Goal: Task Accomplishment & Management: Use online tool/utility

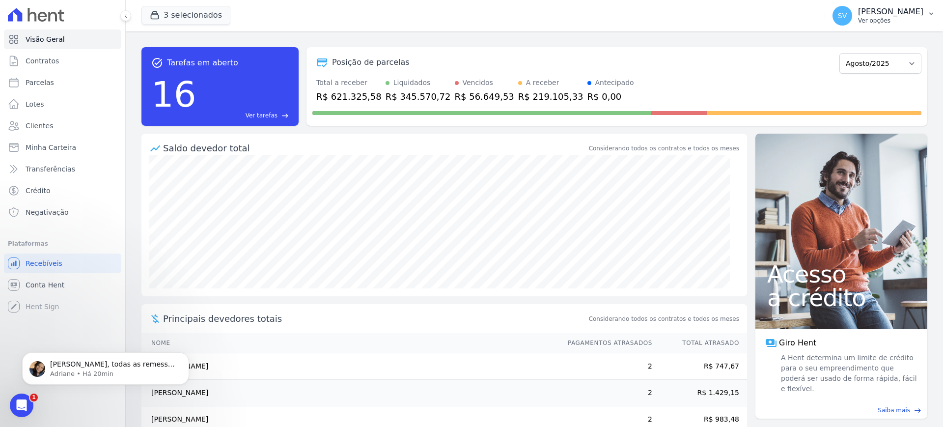
click at [858, 11] on p "[PERSON_NAME]" at bounding box center [890, 12] width 65 height 10
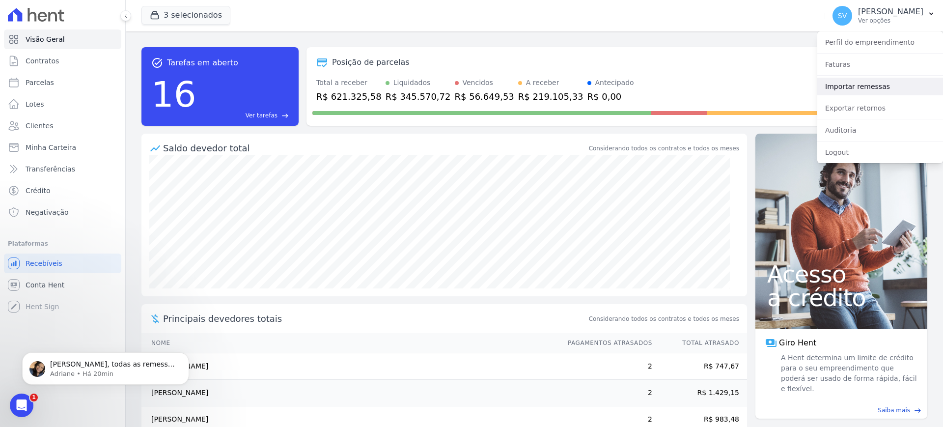
click at [850, 83] on link "Importar remessas" at bounding box center [880, 87] width 126 height 18
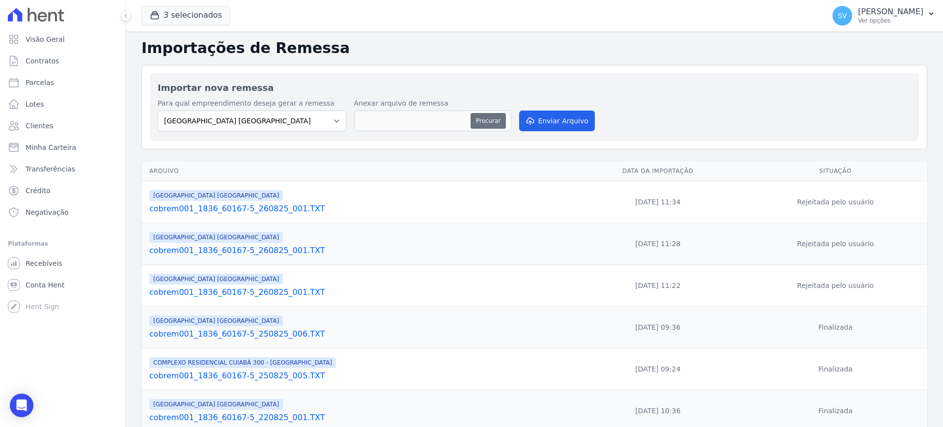
click at [484, 116] on button "Procurar" at bounding box center [488, 121] width 35 height 16
type input "cobrem001_1836_60167-5_260825_002.TXT"
click at [553, 126] on button "Enviar Arquivo" at bounding box center [557, 121] width 76 height 21
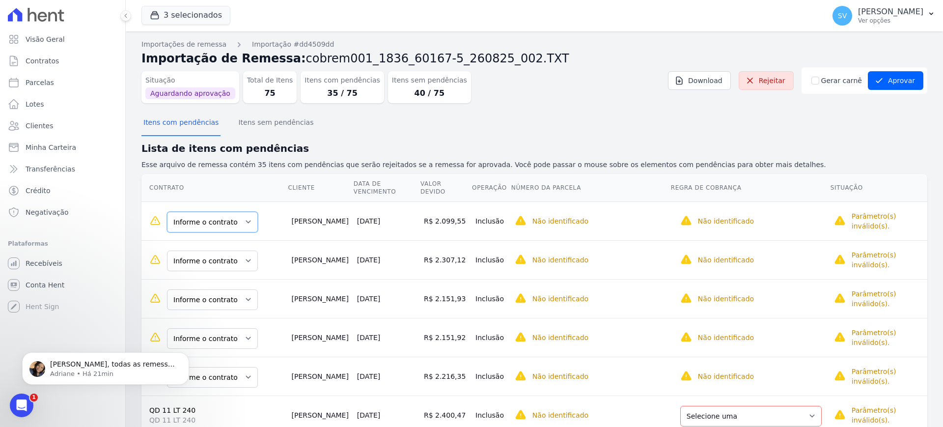
click at [243, 213] on select "Informe o contrato QD 2 LT 22 QD 2 LT 25 QD 02 LT 25" at bounding box center [212, 222] width 91 height 21
click at [238, 212] on select "Informe o contrato QD 2 LT 22 QD 2 LT 25 QD 02 LT 25" at bounding box center [212, 222] width 91 height 21
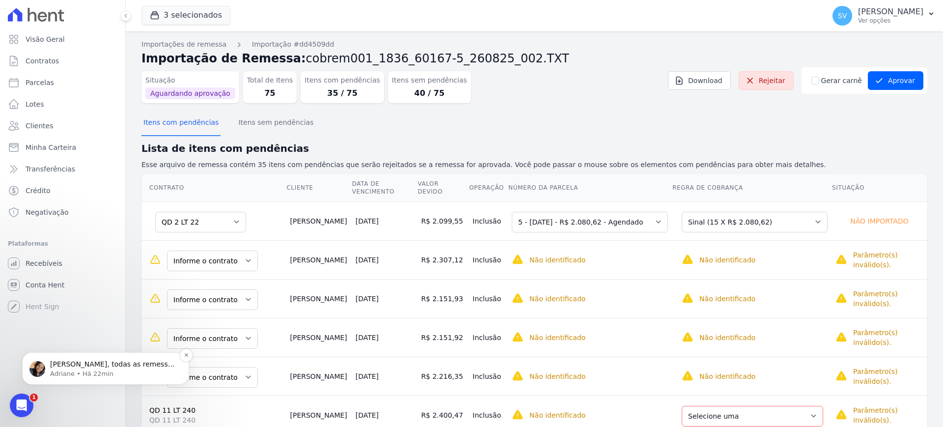
click at [98, 360] on p "[PERSON_NAME], todas as remessas importadas hoje no [GEOGRAPHIC_DATA], foram re…" at bounding box center [113, 365] width 127 height 10
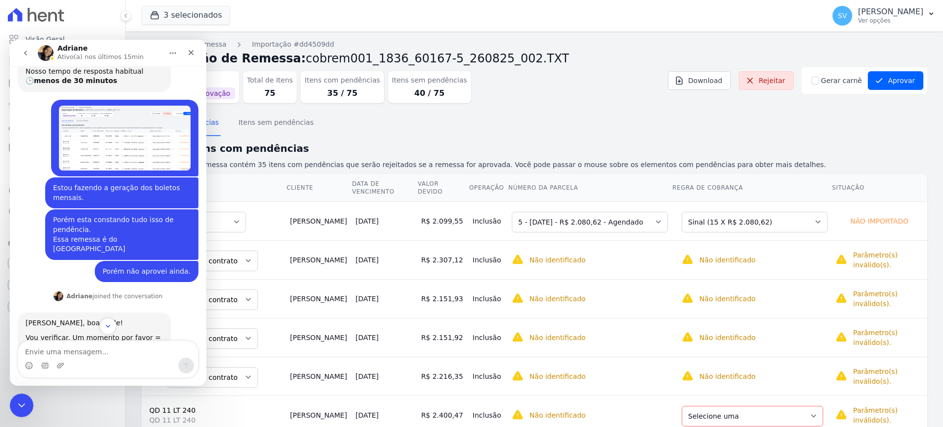
scroll to position [163, 0]
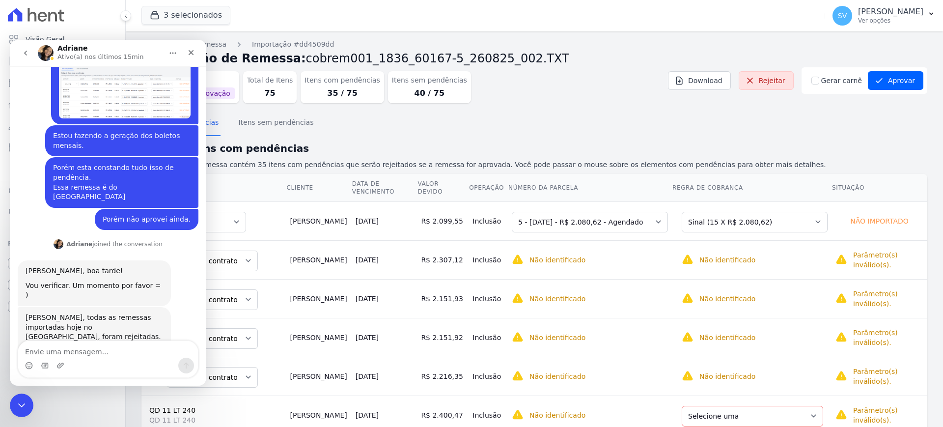
click at [76, 345] on textarea "Envie uma mensagem..." at bounding box center [108, 349] width 180 height 17
type textarea "Sim."
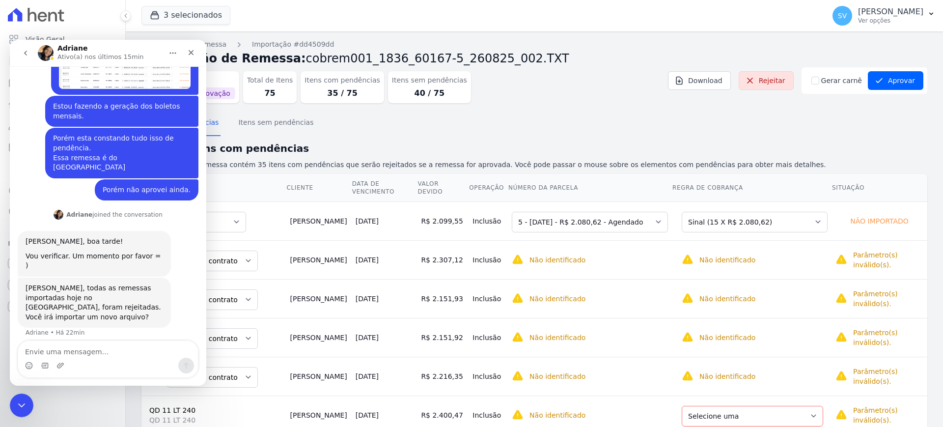
type textarea "F"
type textarea "Vou fazer isso agora."
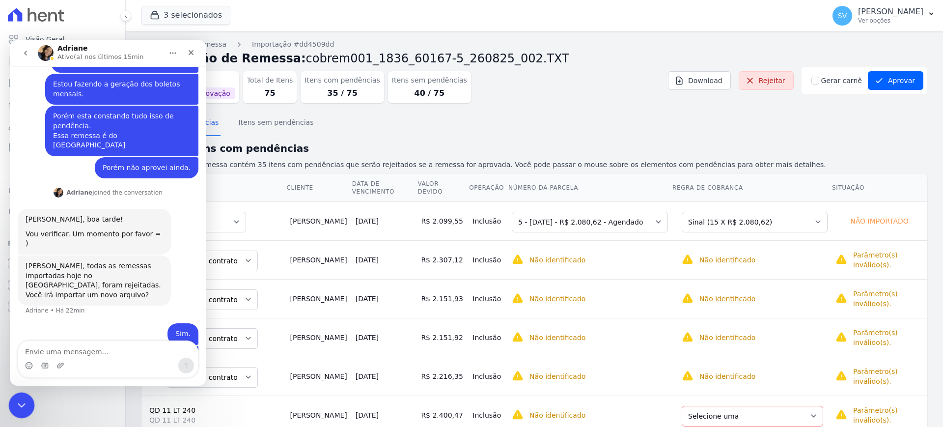
drag, startPoint x: 21, startPoint y: 401, endPoint x: 26, endPoint y: 395, distance: 7.7
click at [22, 399] on icon "Encerramento do Messenger da Intercom" at bounding box center [20, 404] width 12 height 12
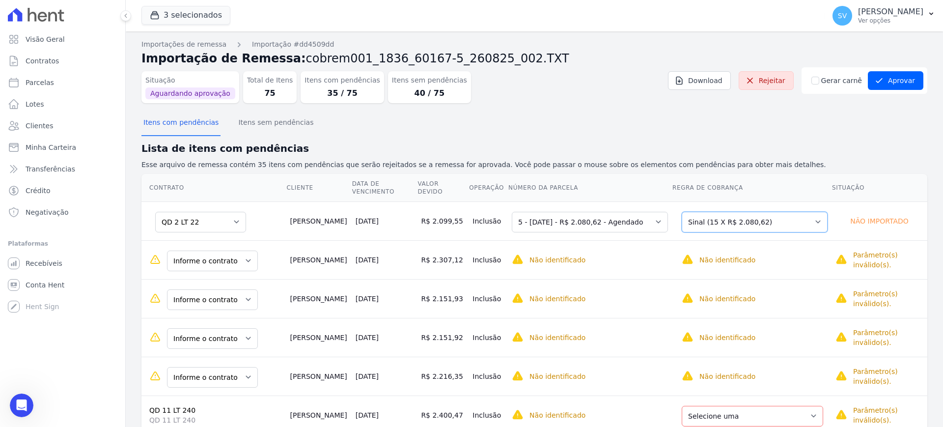
click at [799, 212] on select "Selecione uma Nova Parcela Avulsa Parcela Avulsa Existente Intercalada (1 X R$ …" at bounding box center [755, 222] width 146 height 21
click at [241, 251] on select "Informe o contrato QD 2 LT 22 QD 2 LT 25 QD 02 LT 25" at bounding box center [212, 261] width 91 height 21
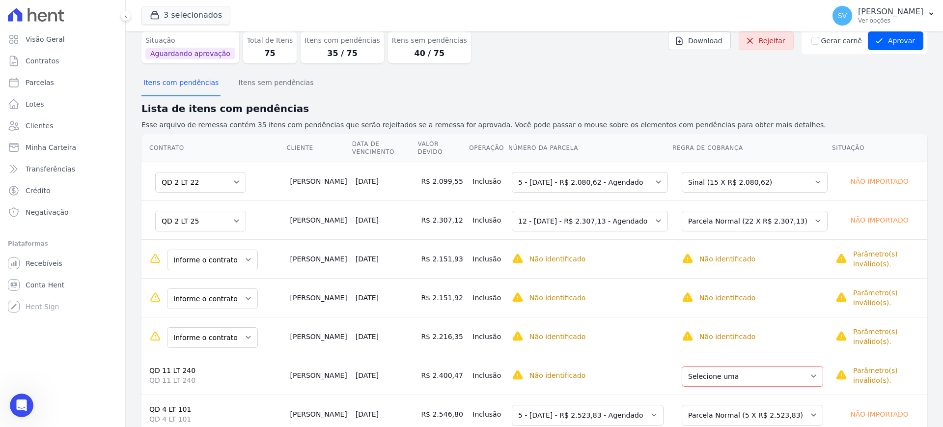
scroll to position [61, 0]
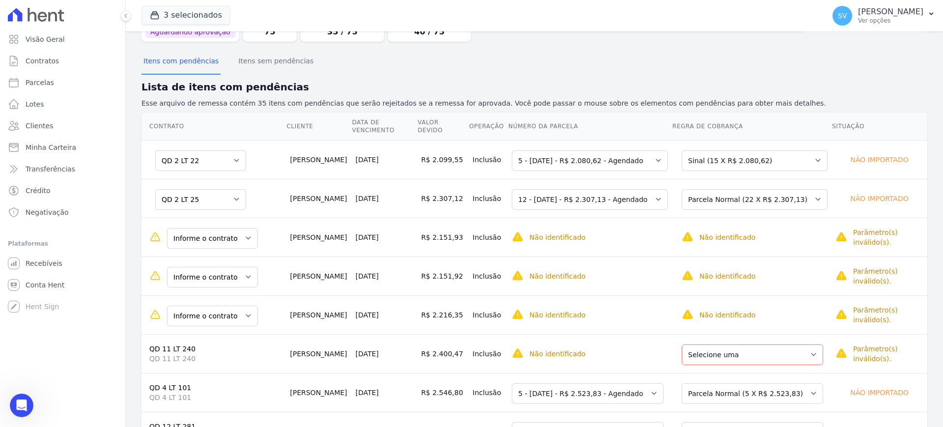
drag, startPoint x: 266, startPoint y: 232, endPoint x: 313, endPoint y: 228, distance: 46.8
click at [313, 228] on td "Andreia Finck" at bounding box center [318, 237] width 65 height 39
copy td "Andreia Finck"
click at [244, 232] on select "Informe o contrato QD 6 LT 142 QD 6 - LT 155" at bounding box center [212, 238] width 91 height 21
drag, startPoint x: 241, startPoint y: 226, endPoint x: 244, endPoint y: 235, distance: 9.2
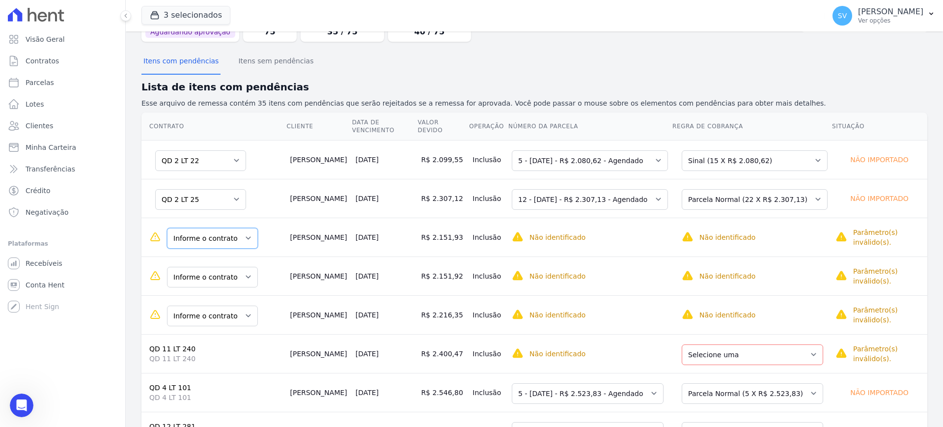
click at [242, 228] on select "Informe o contrato QD 6 LT 142 QD 6 - LT 155" at bounding box center [212, 238] width 91 height 21
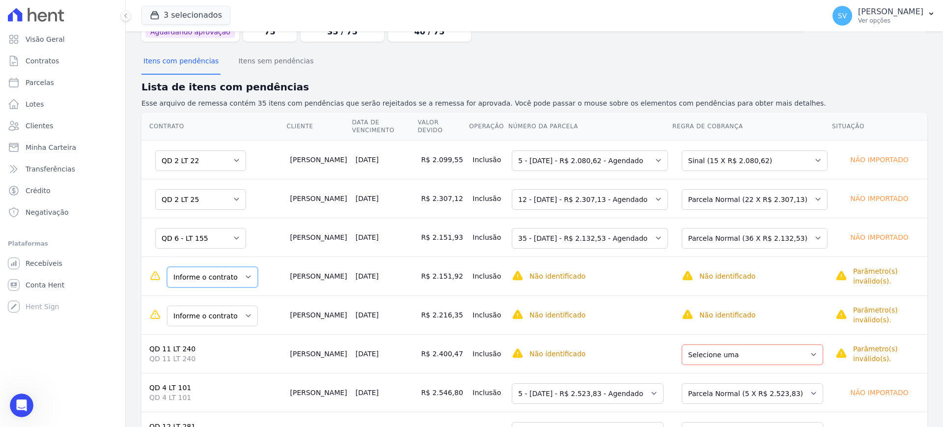
click at [232, 270] on select "Informe o contrato QD 6 LT 142 QD 6 - LT 155" at bounding box center [212, 277] width 91 height 21
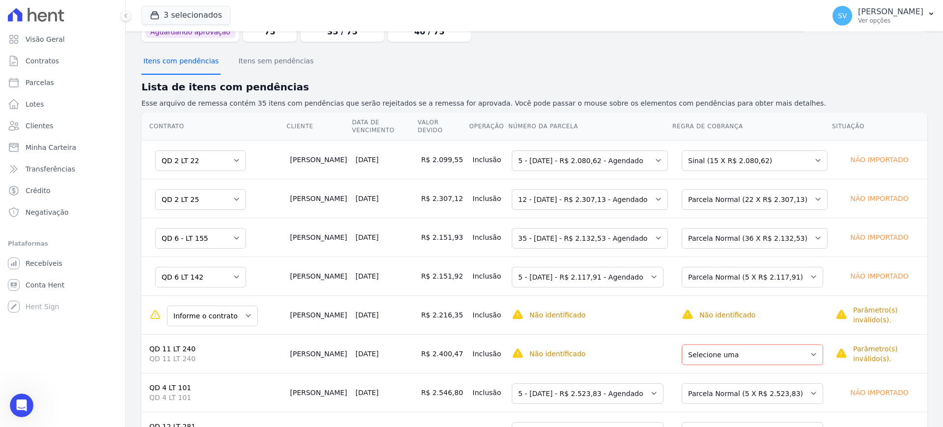
click at [196, 61] on button "Itens com pendências" at bounding box center [180, 62] width 79 height 26
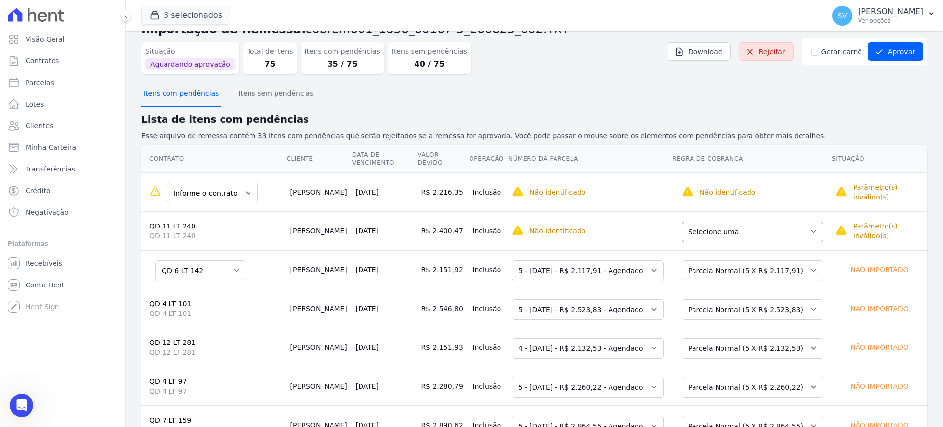
scroll to position [28, 0]
click at [239, 187] on select "Informe o contrato QD 6 LT 144 QD 6 LT 143" at bounding box center [212, 194] width 91 height 21
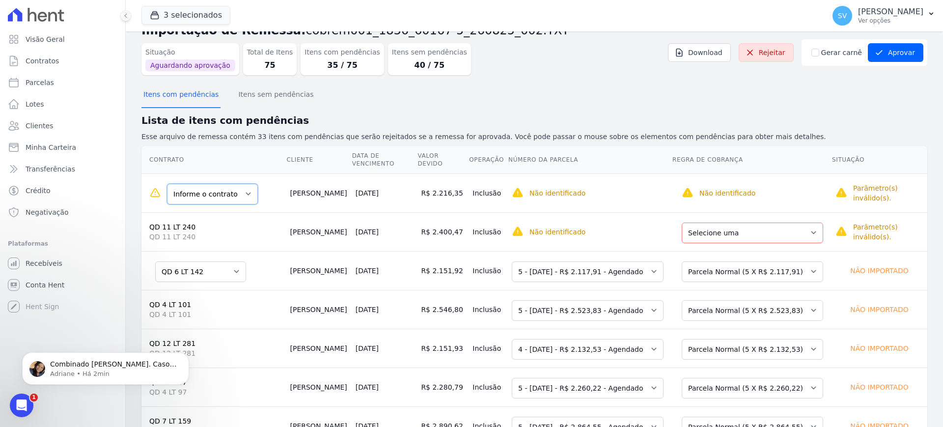
click at [234, 186] on select "Informe o contrato QD 6 LT 144 QD 6 LT 143" at bounding box center [212, 194] width 91 height 21
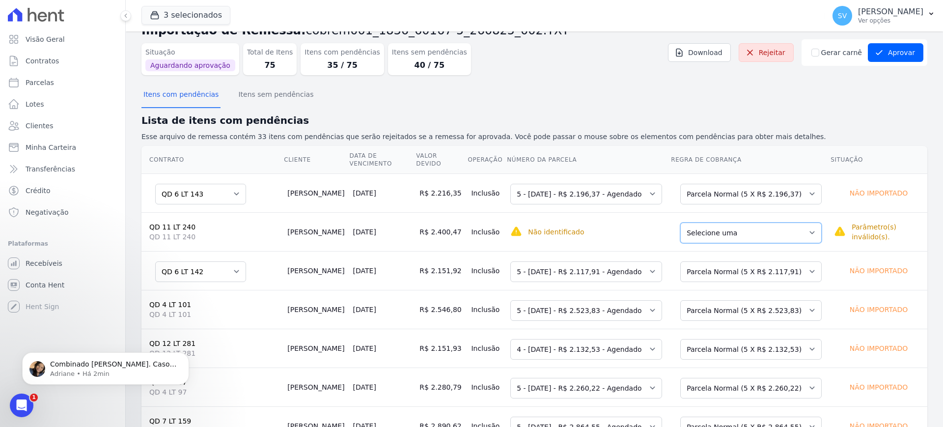
click at [748, 224] on select "Selecione uma Nova Parcela Avulsa Parcela Avulsa Existente Parcela Normal (5 X …" at bounding box center [750, 233] width 141 height 21
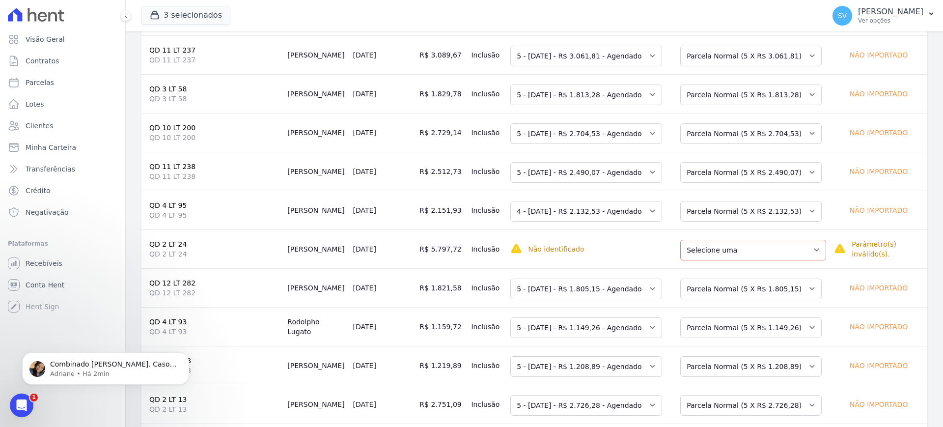
scroll to position [1072, 0]
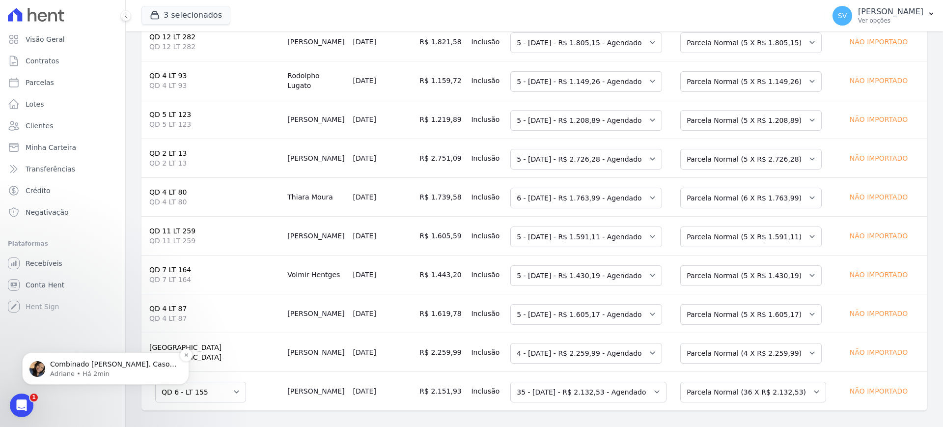
click at [106, 368] on p "Combinado Shirley. Caso apresente algum pendência, por favor me avise;" at bounding box center [113, 365] width 127 height 10
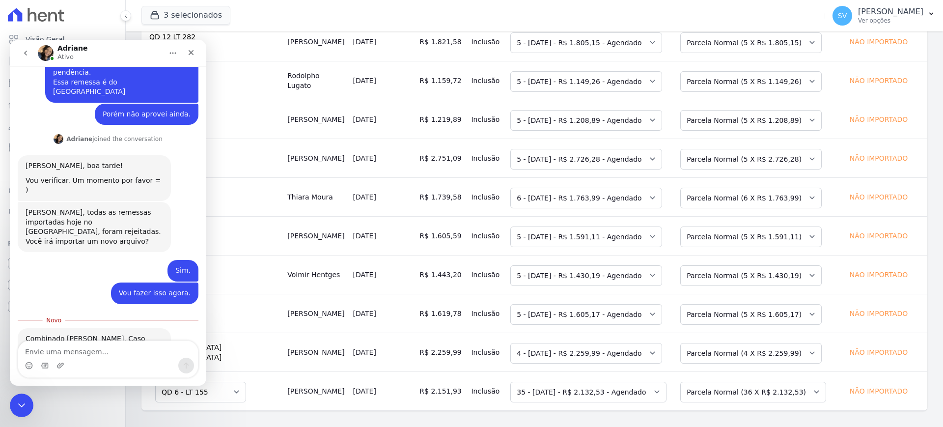
scroll to position [270, 0]
click at [80, 344] on textarea "Envie uma mensagem..." at bounding box center [108, 349] width 180 height 17
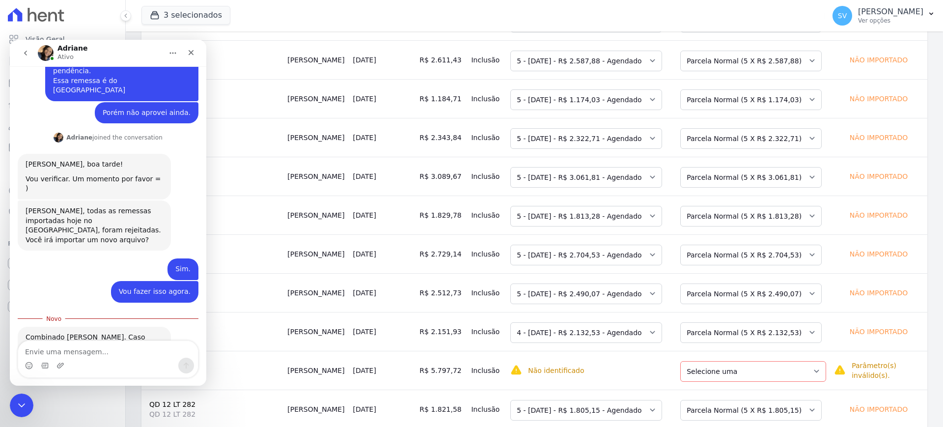
scroll to position [703, 0]
drag, startPoint x: 88, startPoint y: 346, endPoint x: 104, endPoint y: 346, distance: 15.2
click at [100, 346] on textarea "Envie uma mensagem..." at bounding box center [108, 349] width 180 height 17
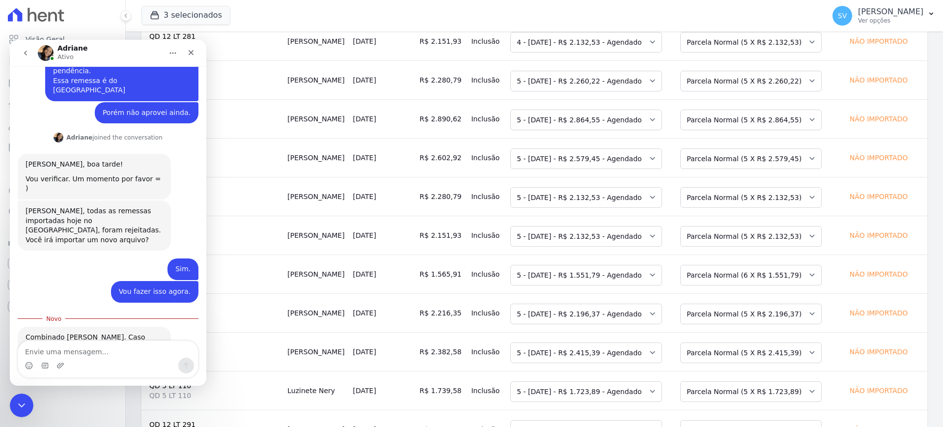
scroll to position [0, 0]
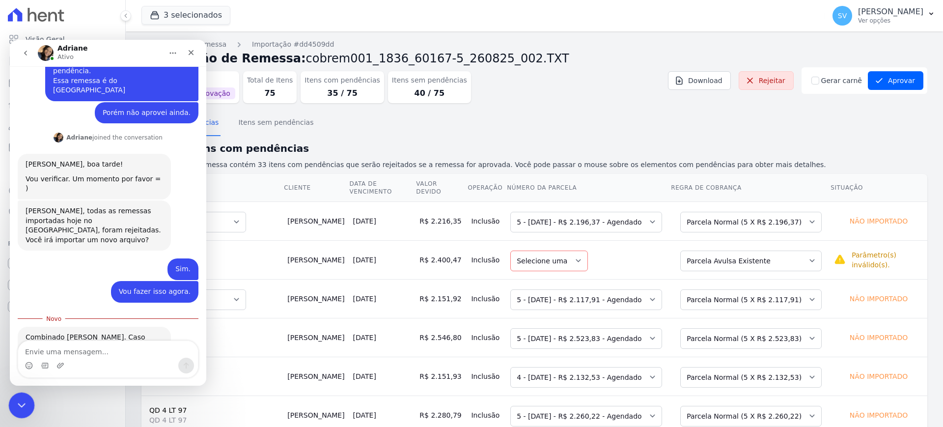
drag, startPoint x: 17, startPoint y: 395, endPoint x: 29, endPoint y: 390, distance: 13.6
click at [29, 392] on html at bounding box center [20, 404] width 24 height 24
drag, startPoint x: 21, startPoint y: 406, endPoint x: 26, endPoint y: 398, distance: 9.9
click at [21, 406] on icon "Encerramento do Messenger da Intercom" at bounding box center [20, 404] width 12 height 12
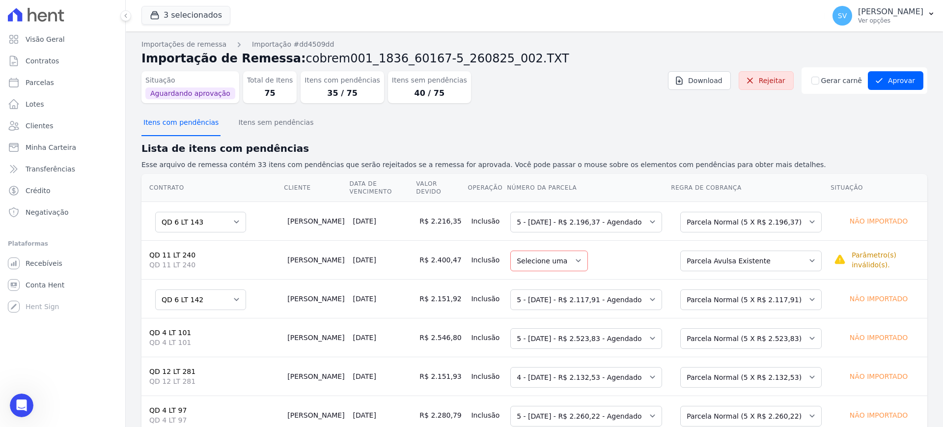
click at [171, 122] on button "Itens com pendências" at bounding box center [180, 124] width 79 height 26
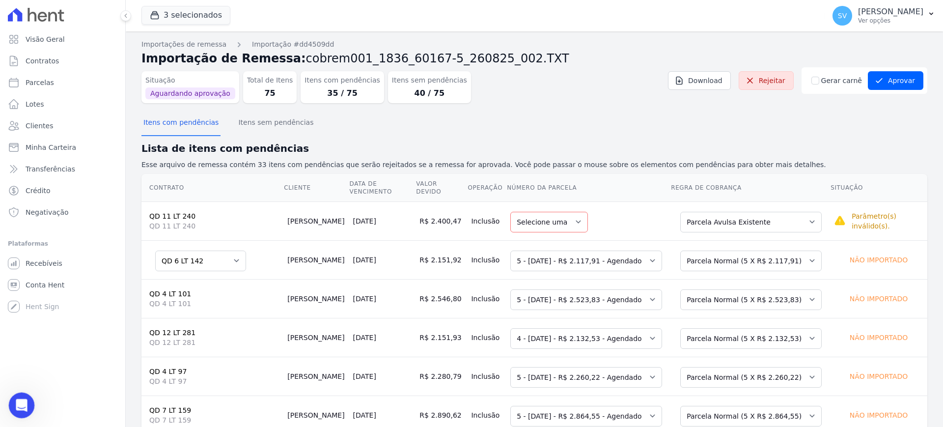
click at [20, 406] on icon "Abertura do Messenger da Intercom" at bounding box center [20, 404] width 16 height 16
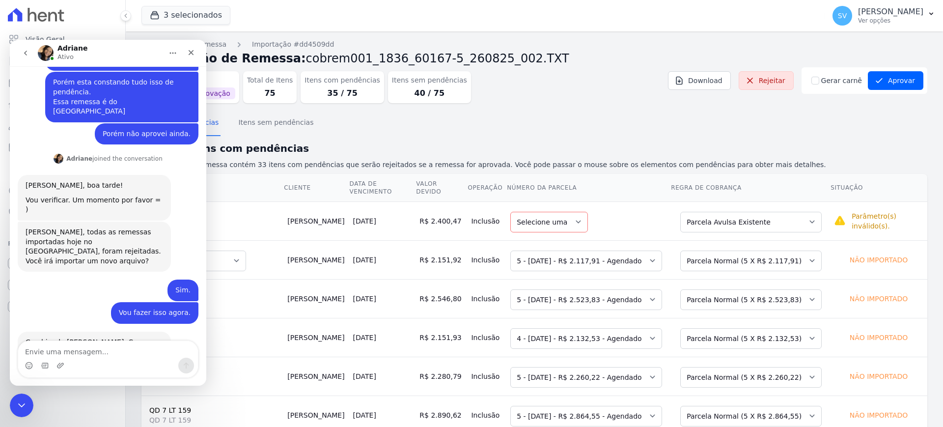
scroll to position [253, 0]
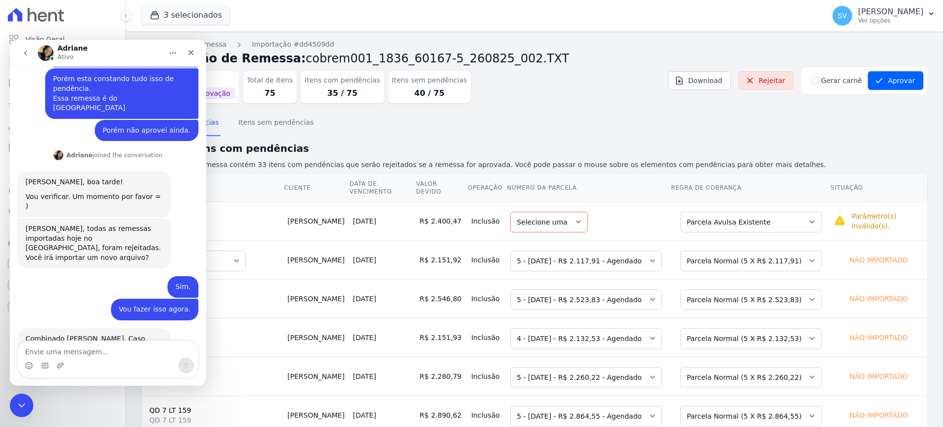
click at [76, 365] on div "Messenger da Intercom" at bounding box center [108, 366] width 180 height 16
click at [77, 351] on textarea "Envie uma mensagem..." at bounding box center [108, 349] width 180 height 17
paste textarea "P"
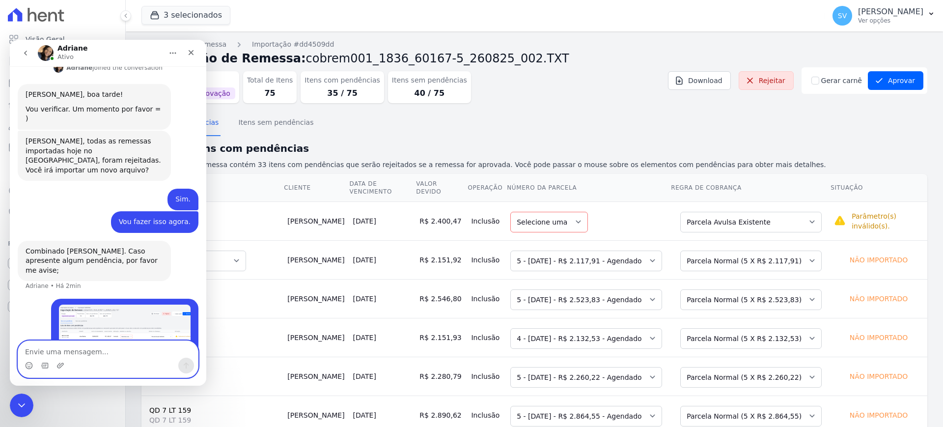
scroll to position [341, 0]
type textarea "Posso importa assim memso?"
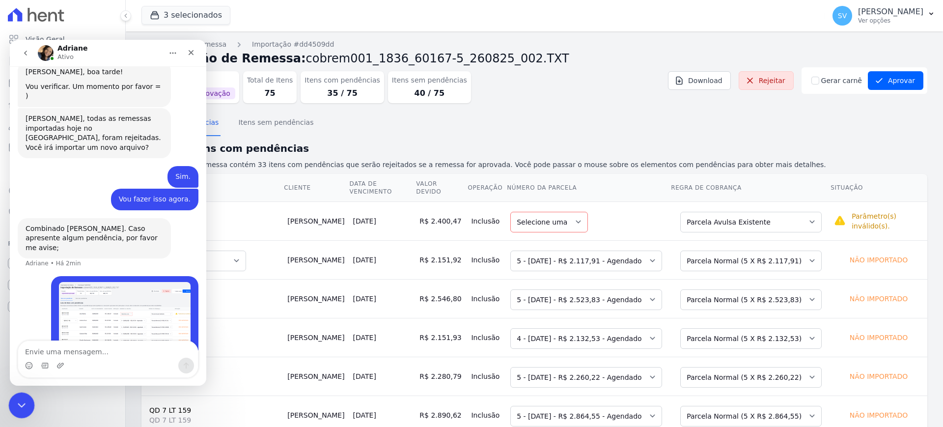
click at [8, 397] on html at bounding box center [20, 404] width 24 height 24
drag, startPoint x: 15, startPoint y: 397, endPoint x: 21, endPoint y: 398, distance: 5.4
click at [14, 396] on div "Encerramento do Messenger da Intercom" at bounding box center [20, 404] width 24 height 24
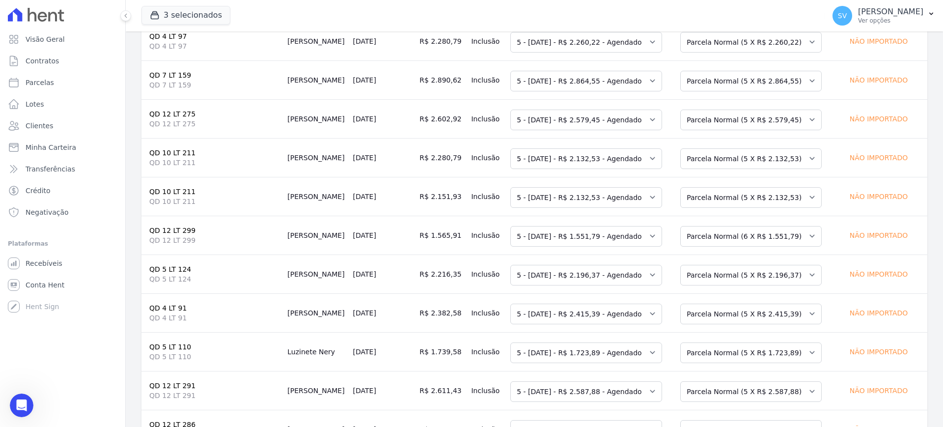
scroll to position [0, 0]
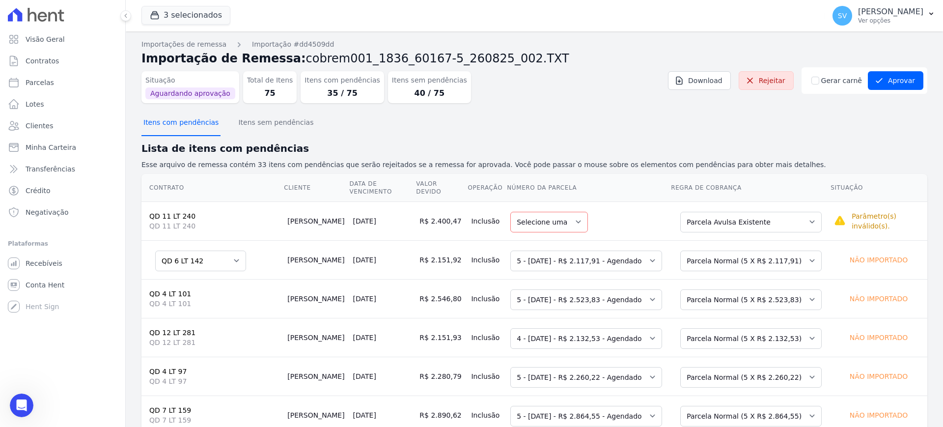
click at [166, 128] on button "Itens com pendências" at bounding box center [180, 124] width 79 height 26
click at [551, 212] on select "Selecione uma" at bounding box center [549, 222] width 78 height 21
click at [552, 212] on select "Selecione uma" at bounding box center [549, 222] width 78 height 21
click at [808, 214] on div "Selecione uma Nova Parcela Avulsa Parcela Avulsa Existente Parcela Normal (5 X …" at bounding box center [750, 221] width 152 height 23
click at [786, 215] on select "Selecione uma Nova Parcela Avulsa Parcela Avulsa Existente Parcela Normal (5 X …" at bounding box center [750, 222] width 141 height 21
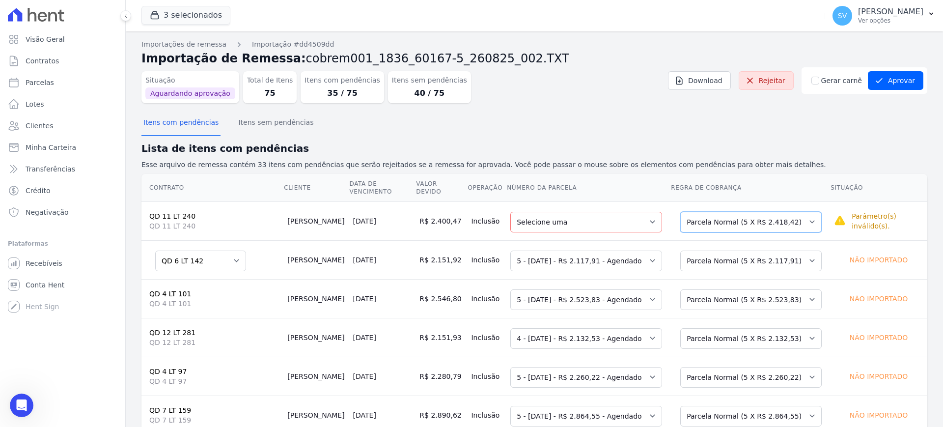
click at [780, 213] on select "Selecione uma Nova Parcela Avulsa Parcela Avulsa Existente Parcela Normal (5 X …" at bounding box center [750, 222] width 141 height 21
click at [627, 201] on td "Selecione uma 1 - ?" at bounding box center [588, 220] width 164 height 39
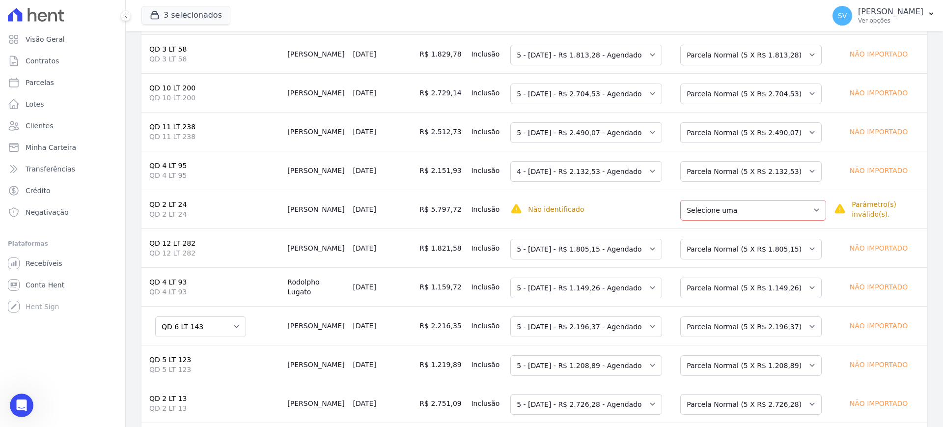
scroll to position [798, 0]
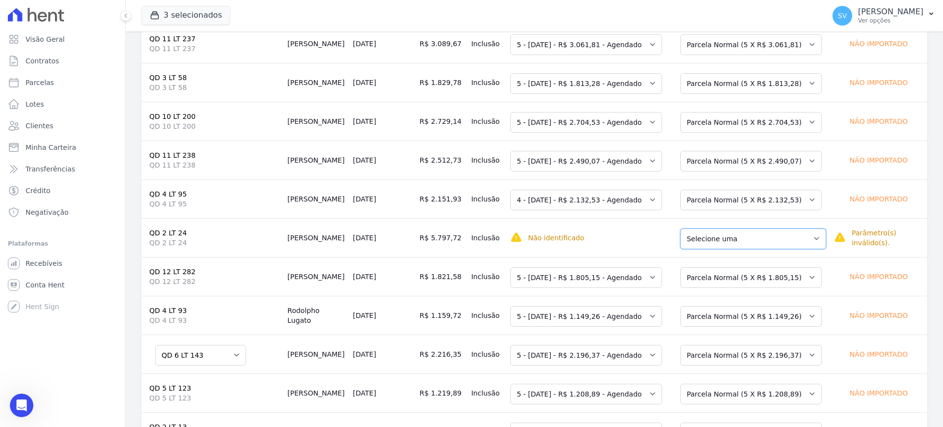
click at [755, 235] on select "Selecione uma Nova Parcela Avulsa Parcela Avulsa Existente Parcela Normal (14 X…" at bounding box center [753, 238] width 146 height 21
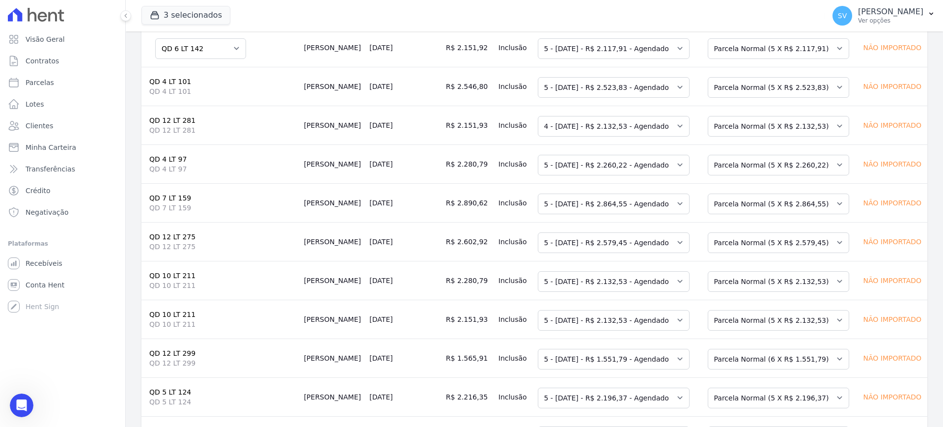
scroll to position [0, 0]
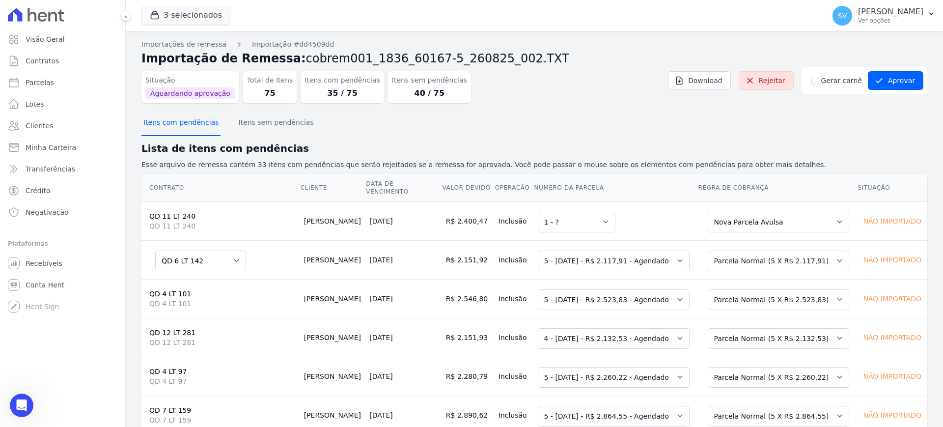
click at [194, 125] on button "Itens com pendências" at bounding box center [180, 124] width 79 height 26
click at [821, 251] on select "Selecione uma Nova Parcela Avulsa Parcela Avulsa Existente Parcela Normal (5 X …" at bounding box center [778, 261] width 141 height 21
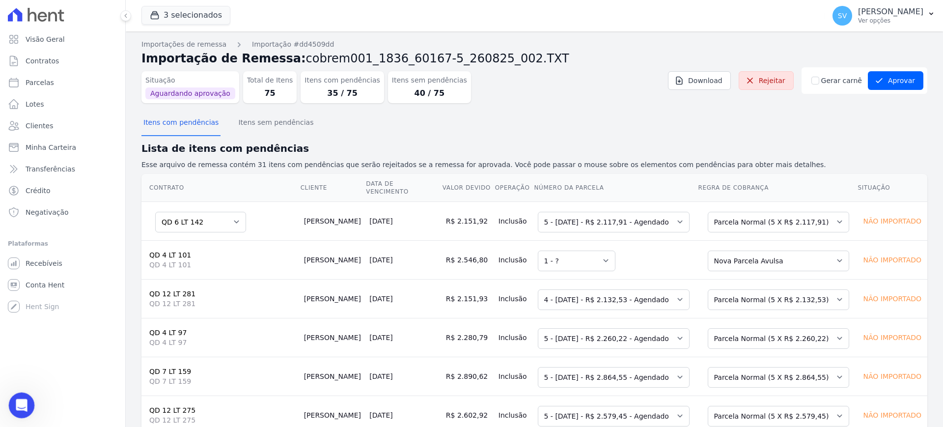
click at [15, 403] on icon "Abertura do Messenger da Intercom" at bounding box center [20, 404] width 16 height 16
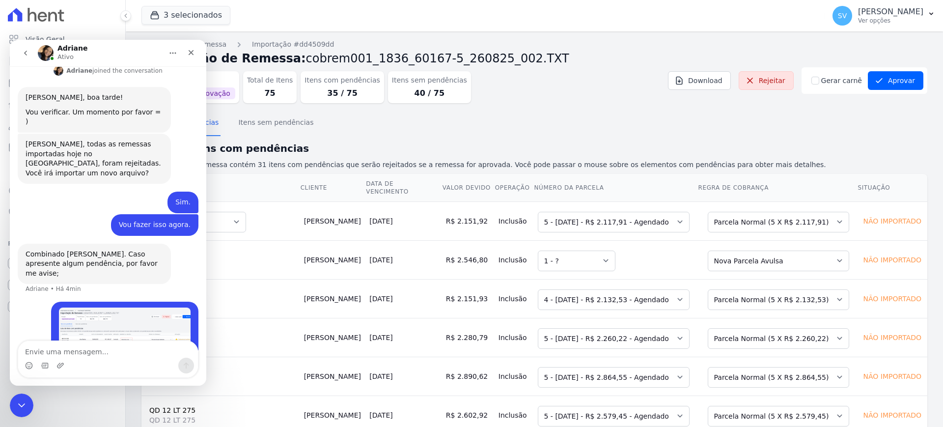
scroll to position [364, 0]
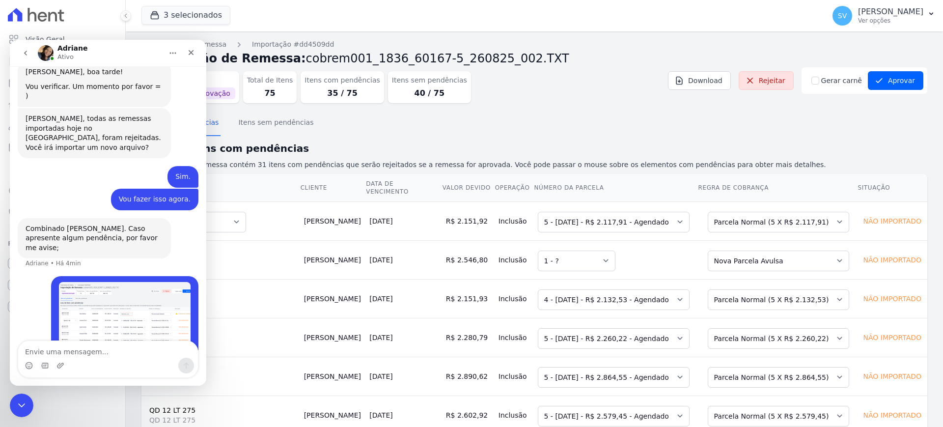
click at [60, 347] on textarea "Envie uma mensagem..." at bounding box center [108, 349] width 180 height 17
type textarea "Será que é por que a maioria é a ultima parcela?"
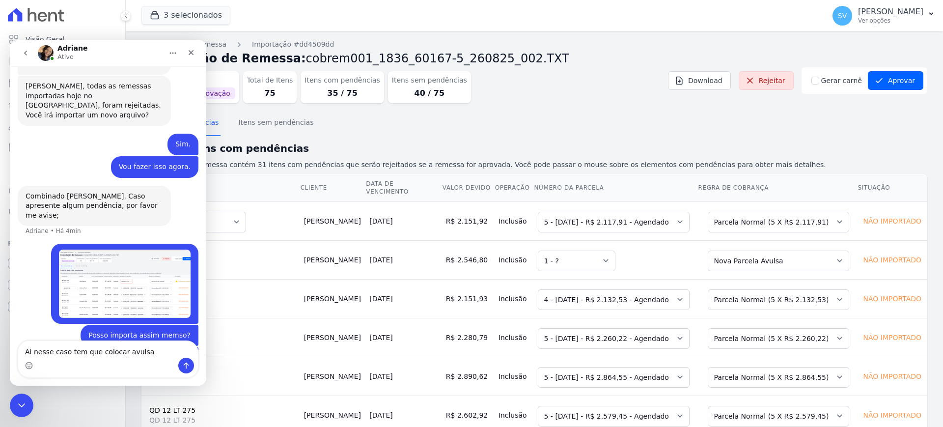
type textarea "Ai nesse caso tem que colocar avulsa?"
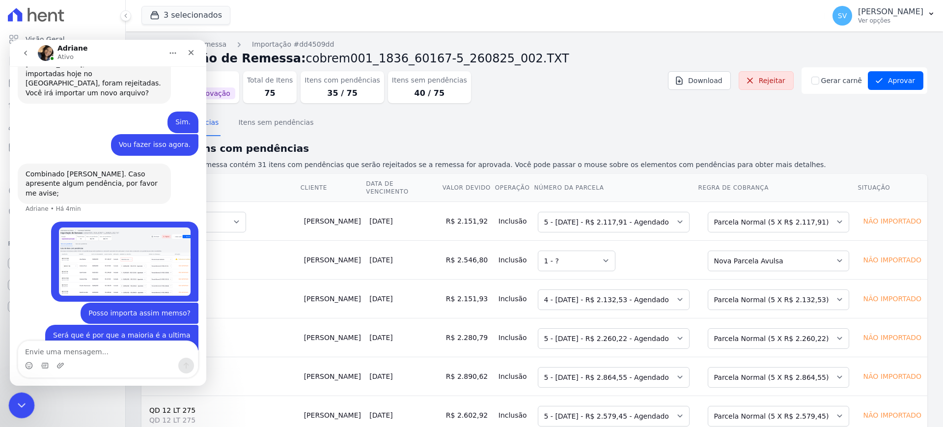
drag, startPoint x: 16, startPoint y: 404, endPoint x: 11, endPoint y: 403, distance: 5.0
click at [15, 404] on icon "Encerramento do Messenger da Intercom" at bounding box center [20, 404] width 12 height 12
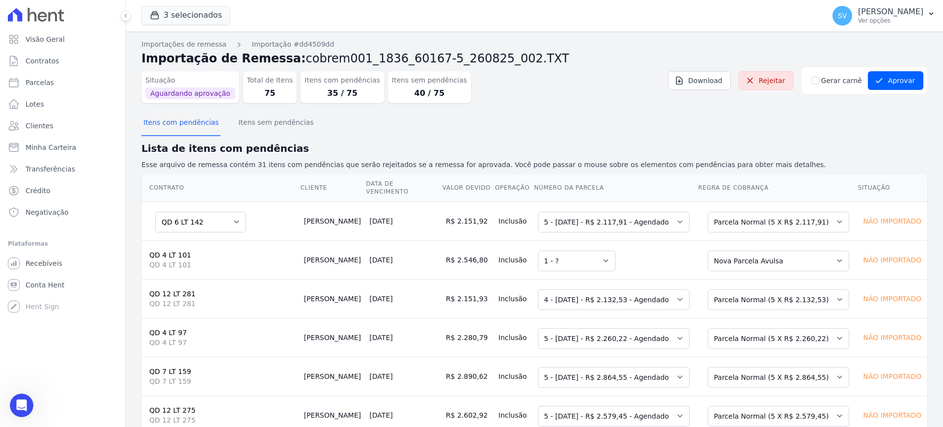
click at [821, 218] on div "Selecione uma Nova Parcela Avulsa Parcela Avulsa Existente Intercalada (5 X R$ …" at bounding box center [778, 221] width 152 height 23
click at [801, 218] on select "Selecione uma Nova Parcela Avulsa Parcela Avulsa Existente Intercalada (5 X R$ …" at bounding box center [778, 222] width 141 height 21
click at [194, 125] on button "Itens com pendências" at bounding box center [180, 124] width 79 height 26
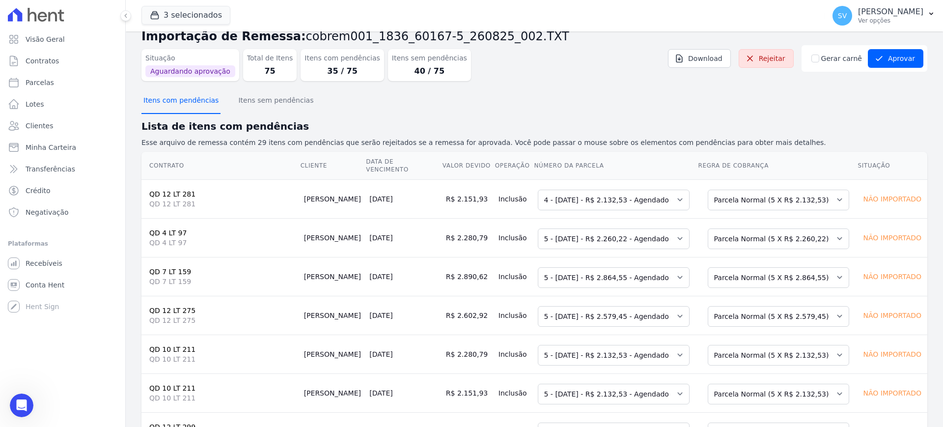
scroll to position [0, 0]
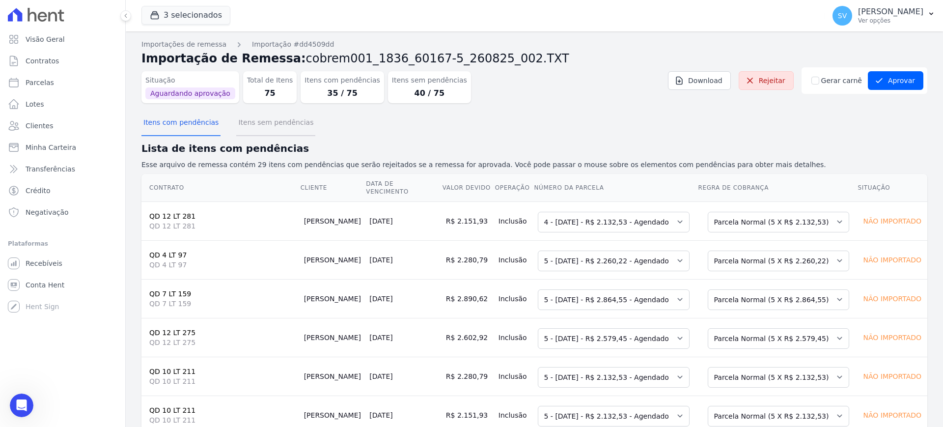
click at [255, 124] on button "Itens sem pendências" at bounding box center [275, 124] width 79 height 26
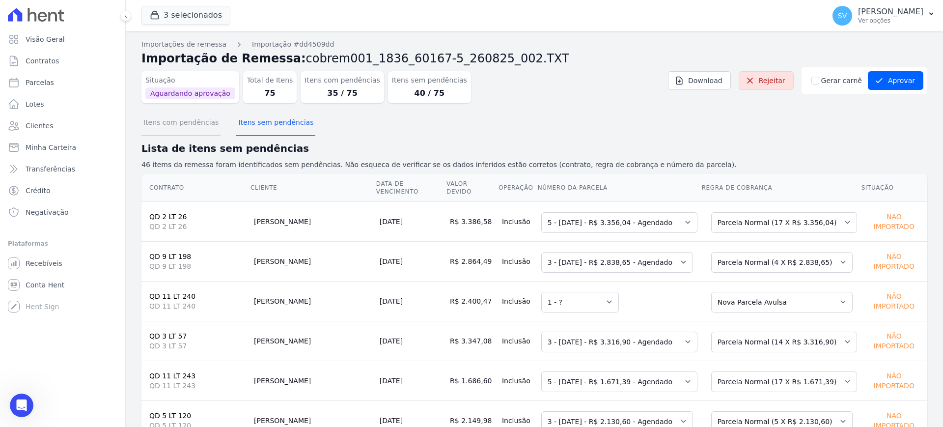
click at [172, 130] on button "Itens com pendências" at bounding box center [180, 124] width 79 height 26
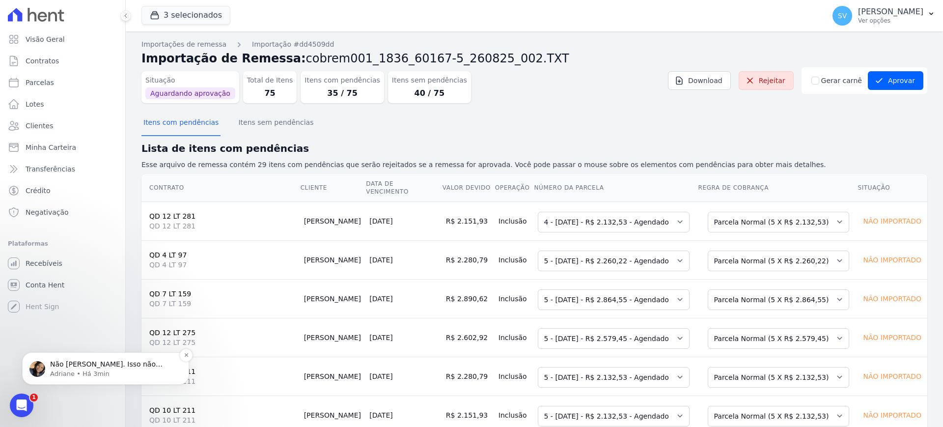
click at [92, 369] on p "Adriane • Há 3min" at bounding box center [113, 373] width 127 height 9
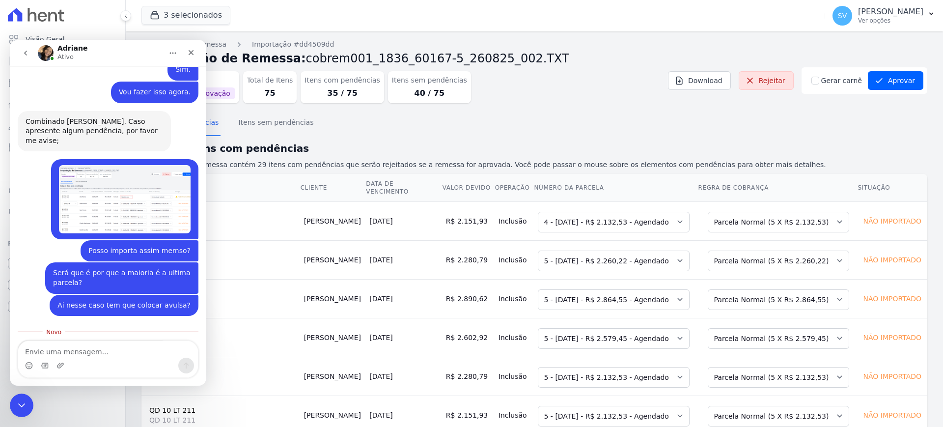
scroll to position [473, 0]
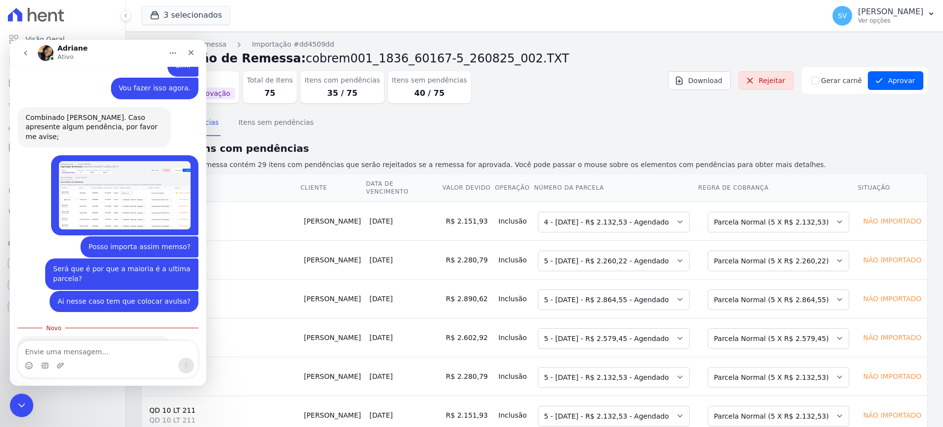
click at [73, 355] on textarea "Envie uma mensagem..." at bounding box center [108, 349] width 180 height 17
type textarea "Mas eu não aprovei"
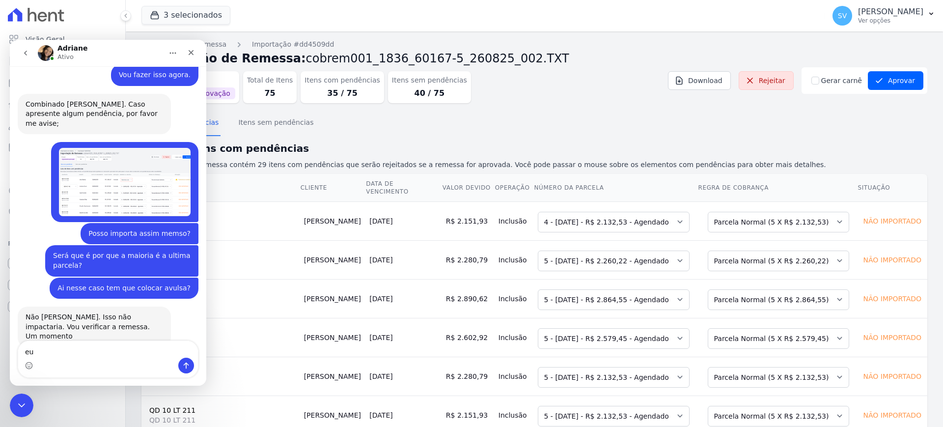
type textarea "e"
type textarea "Eu preciso aprovar certo?"
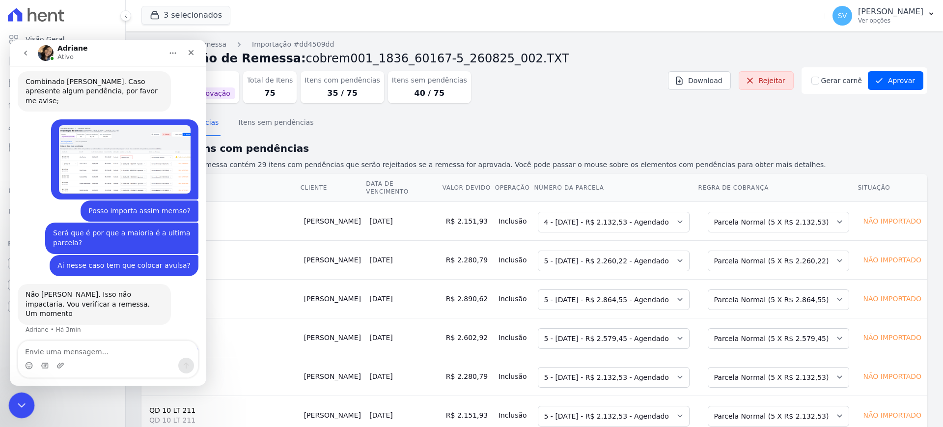
drag, startPoint x: 28, startPoint y: 785, endPoint x: 9, endPoint y: 397, distance: 388.0
click at [9, 397] on div "Encerramento do Messenger da Intercom" at bounding box center [20, 404] width 24 height 24
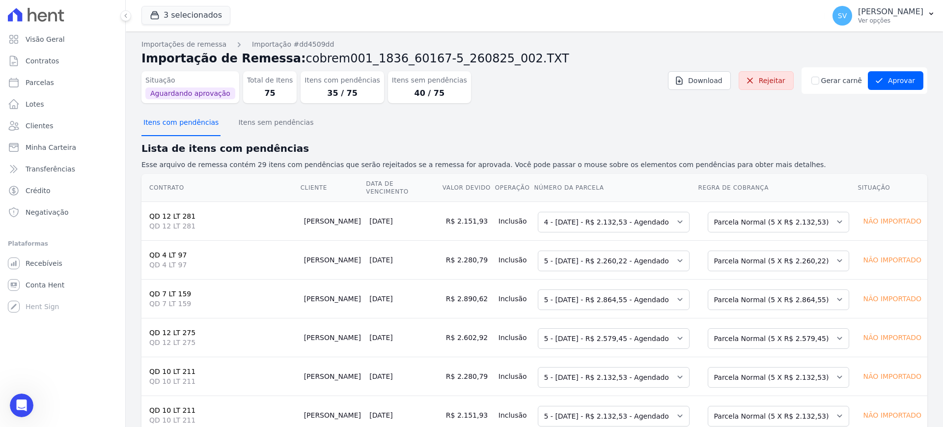
click at [186, 124] on button "Itens com pendências" at bounding box center [180, 124] width 79 height 26
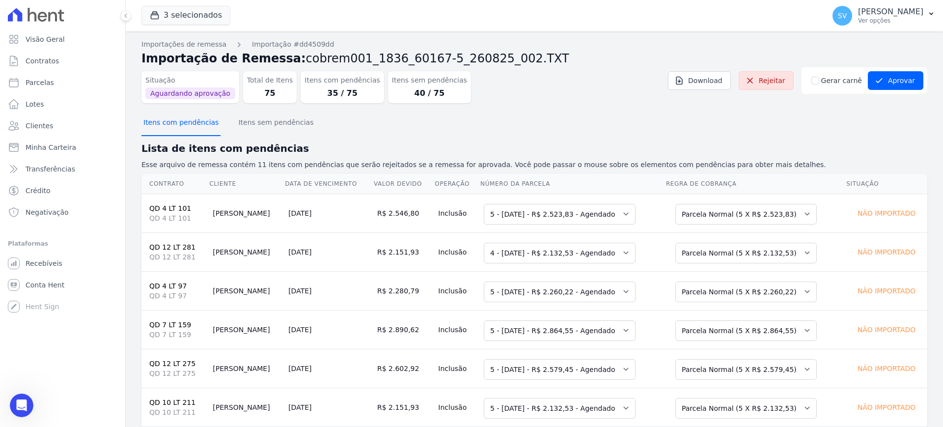
scroll to position [547, 0]
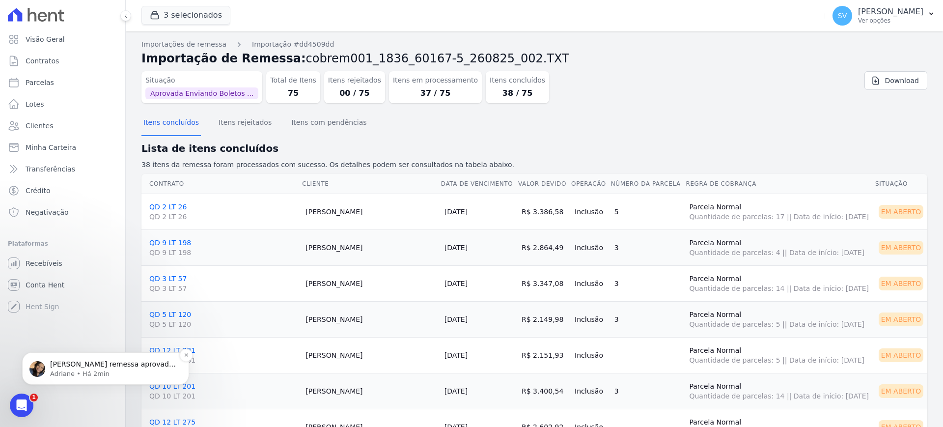
click at [101, 364] on p "Shirley remessa aprovada e cobranças estão sendo emitidas no link: https://app.…" at bounding box center [113, 365] width 127 height 10
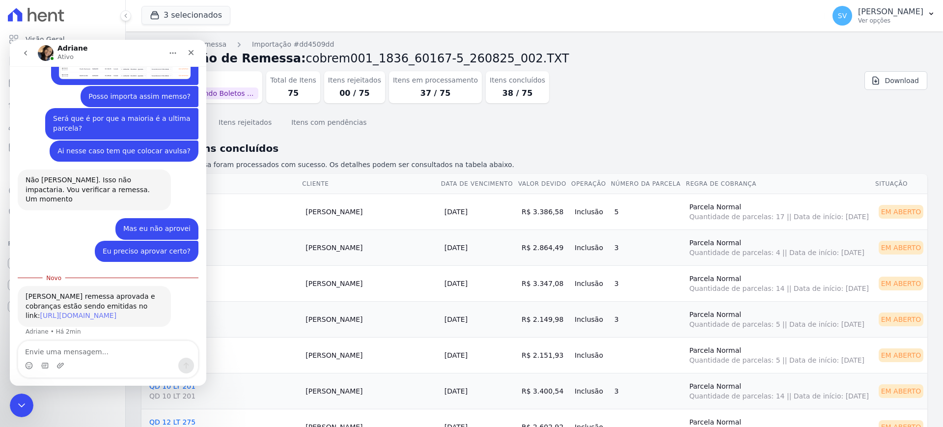
scroll to position [631, 0]
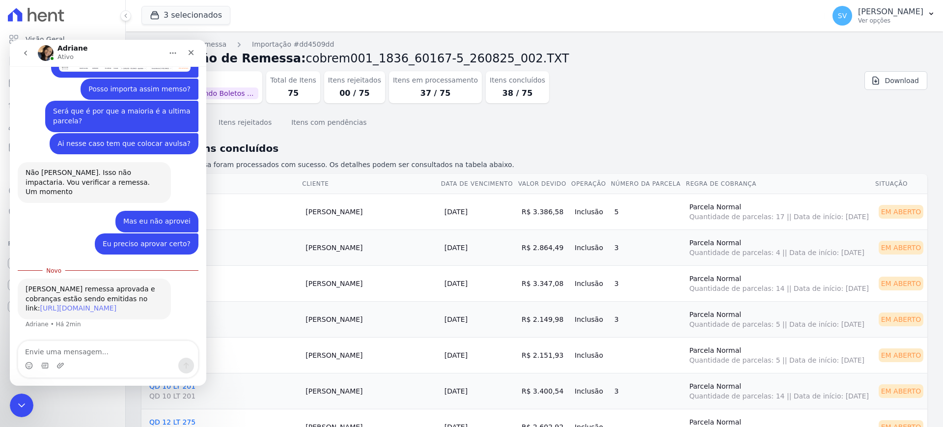
click at [69, 304] on link "https://app.hent.com.br/integrations/cnab/cobranca_file_imports/dd4509dd-dd9d-4…" at bounding box center [78, 308] width 77 height 8
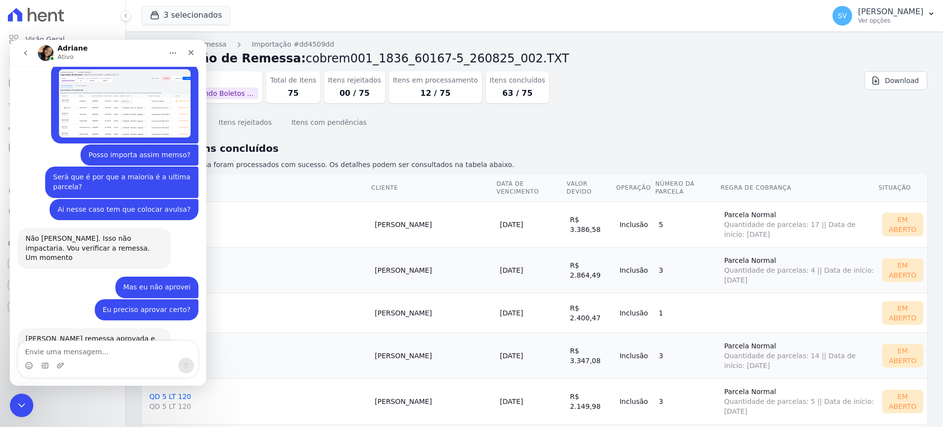
scroll to position [577, 0]
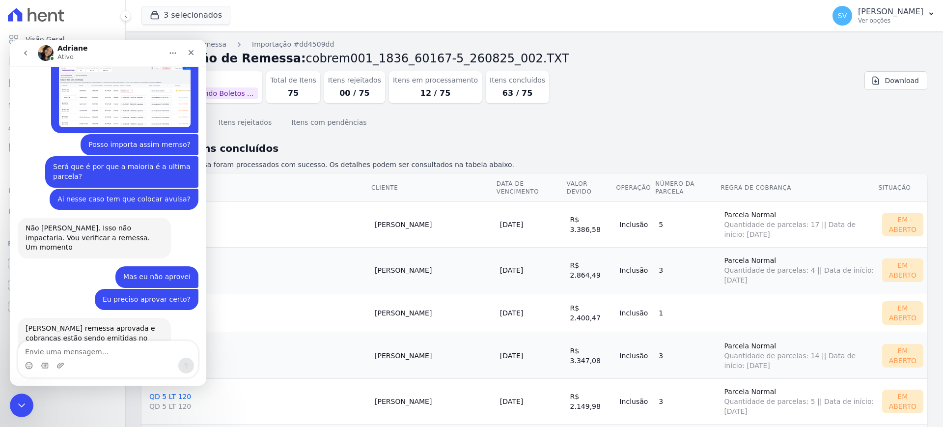
click at [87, 359] on div "Messenger da Intercom" at bounding box center [108, 366] width 180 height 16
click at [91, 354] on textarea "Envie uma mensagem..." at bounding box center [108, 349] width 180 height 17
type textarea "Acabei de ver aqui."
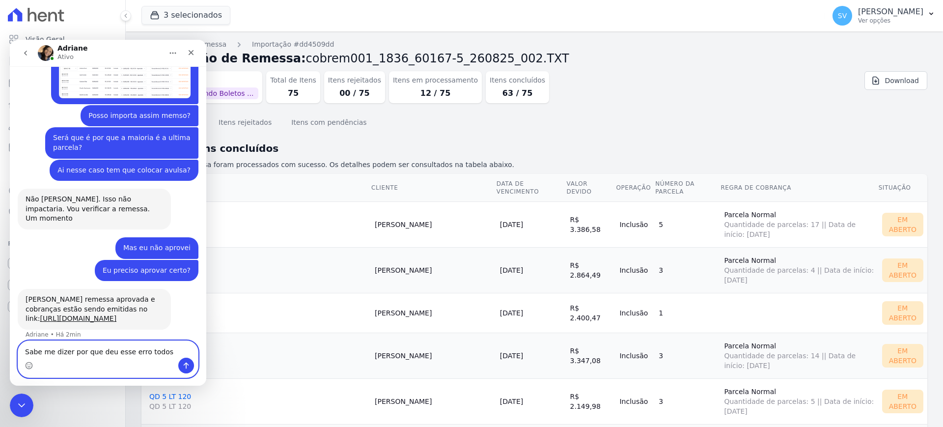
type textarea "Sabe me dizer por que deu esse erro todos?"
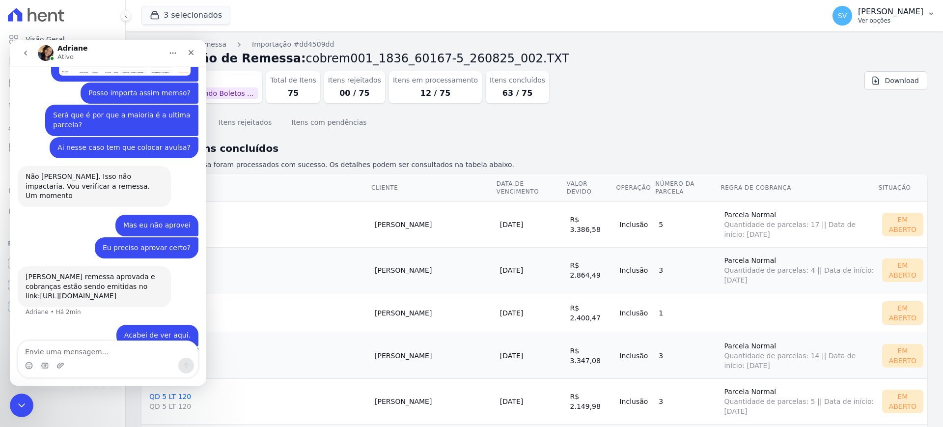
click at [867, 14] on p "[PERSON_NAME]" at bounding box center [890, 12] width 65 height 10
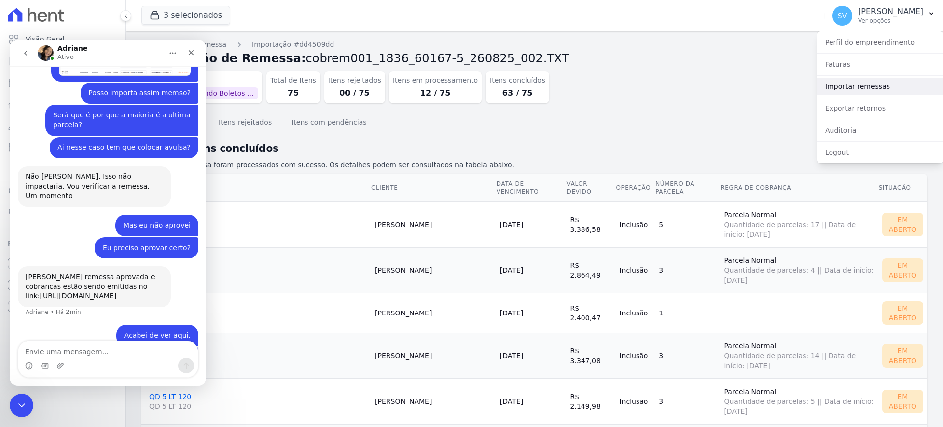
click at [858, 84] on link "Importar remessas" at bounding box center [880, 87] width 126 height 18
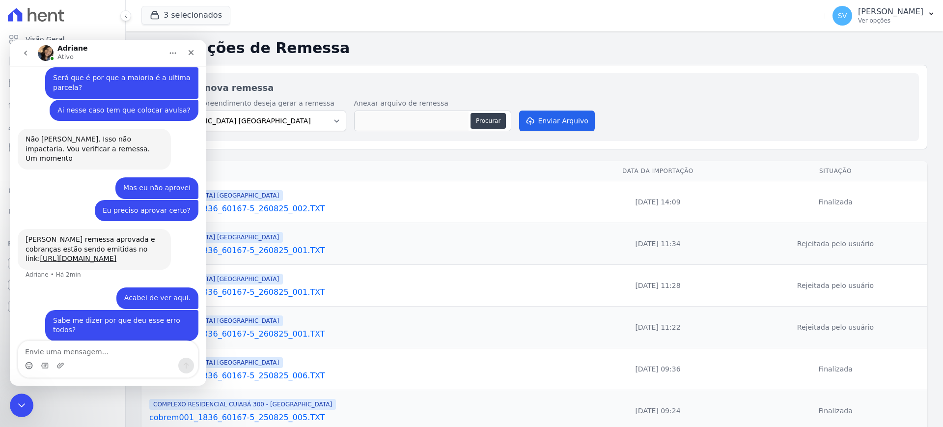
scroll to position [666, 0]
click at [863, 6] on div "SV [PERSON_NAME] Ver opções" at bounding box center [878, 16] width 91 height 20
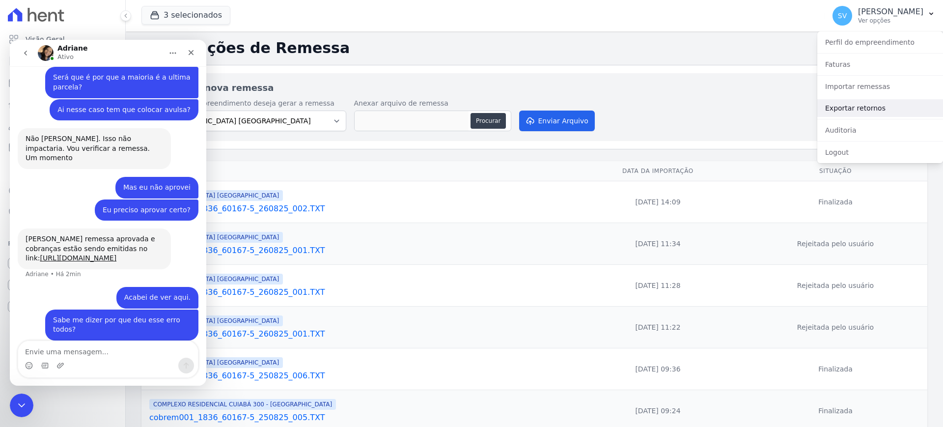
click at [857, 110] on link "Exportar retornos" at bounding box center [880, 108] width 126 height 18
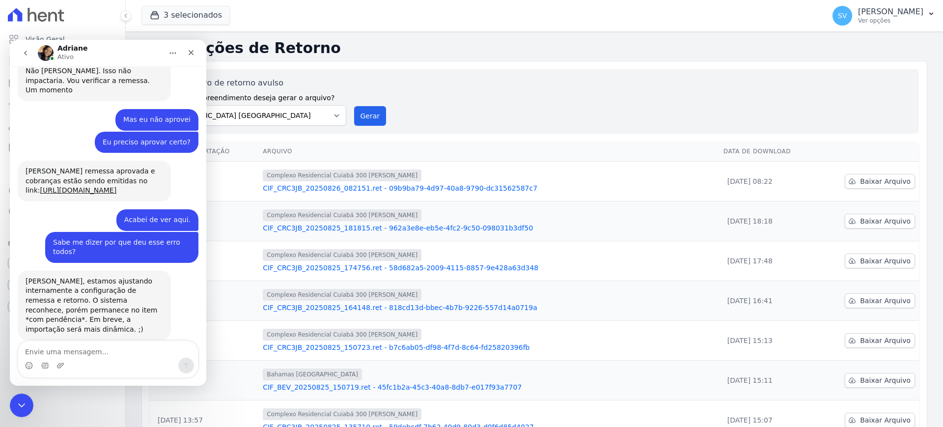
scroll to position [696, 0]
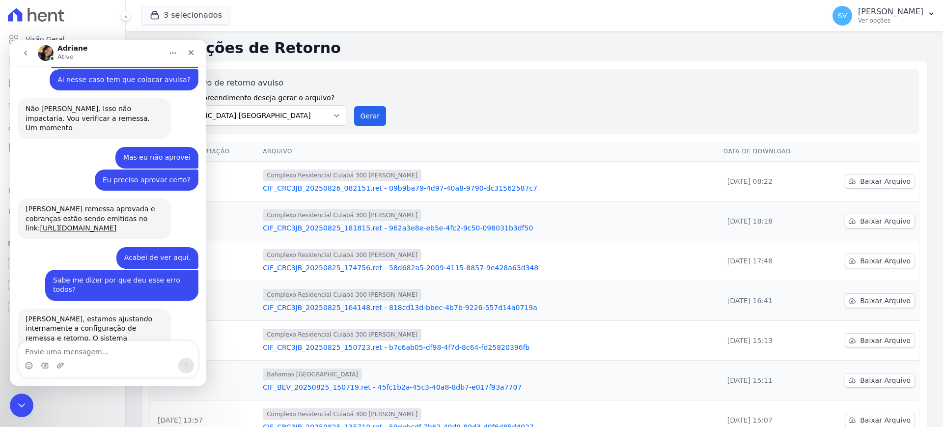
click at [69, 347] on textarea "Envie uma mensagem..." at bounding box center [108, 349] width 180 height 17
type textarea "G"
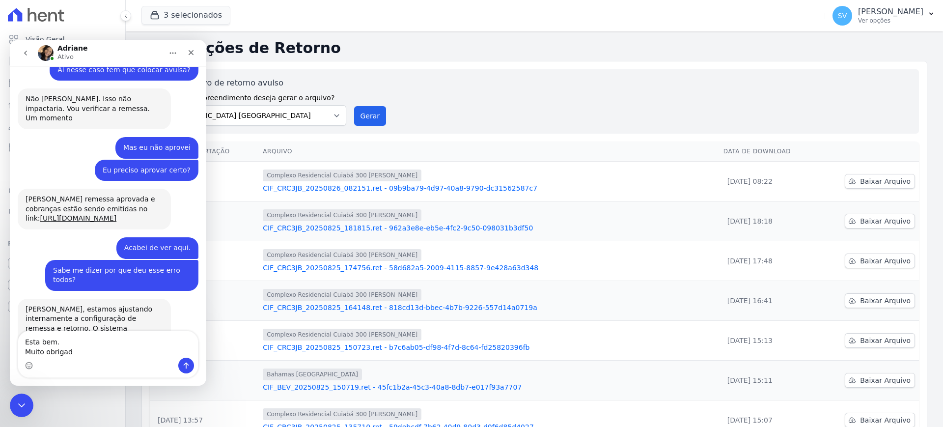
type textarea "Esta bem. Muito obrigada"
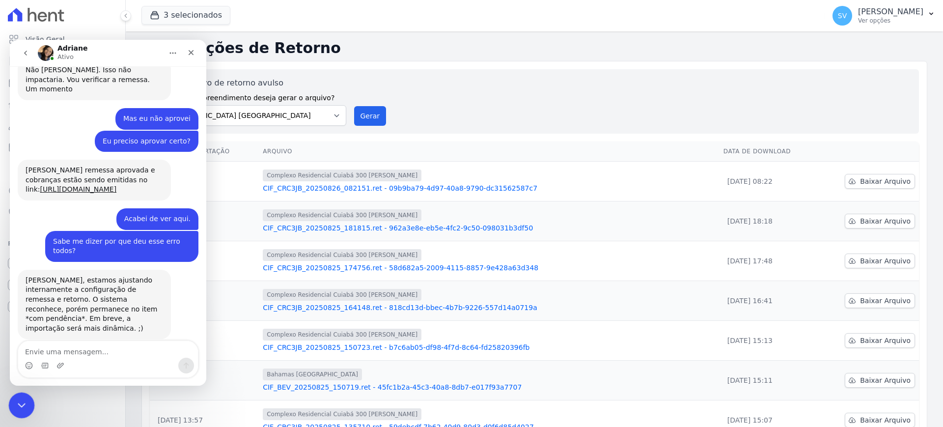
click at [14, 399] on icon "Encerramento do Messenger da Intercom" at bounding box center [20, 404] width 12 height 12
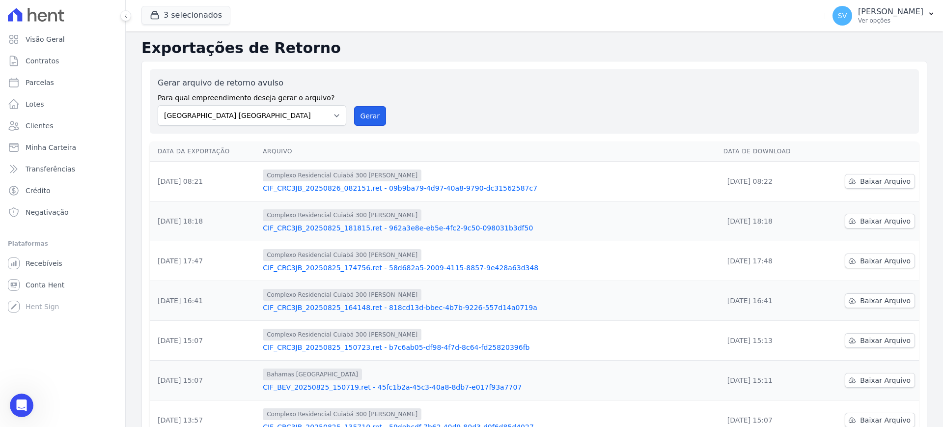
drag, startPoint x: 365, startPoint y: 115, endPoint x: 513, endPoint y: 92, distance: 150.1
click at [365, 115] on button "Gerar" at bounding box center [370, 116] width 32 height 20
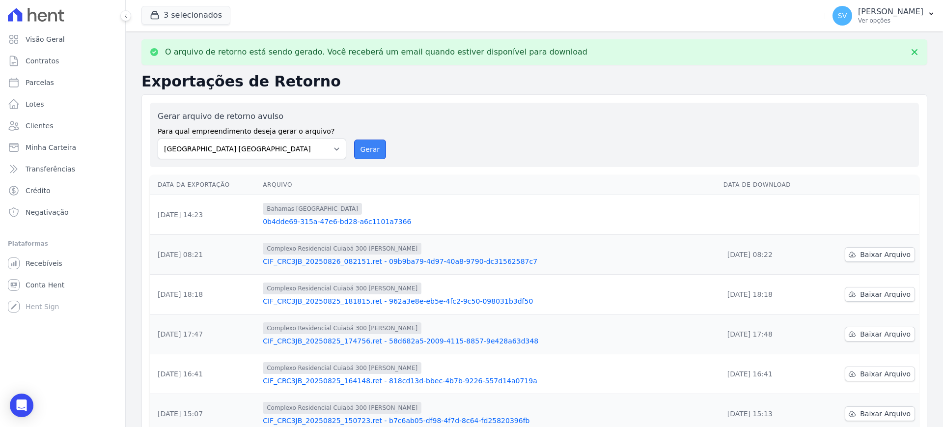
click at [369, 145] on button "Gerar" at bounding box center [370, 150] width 32 height 20
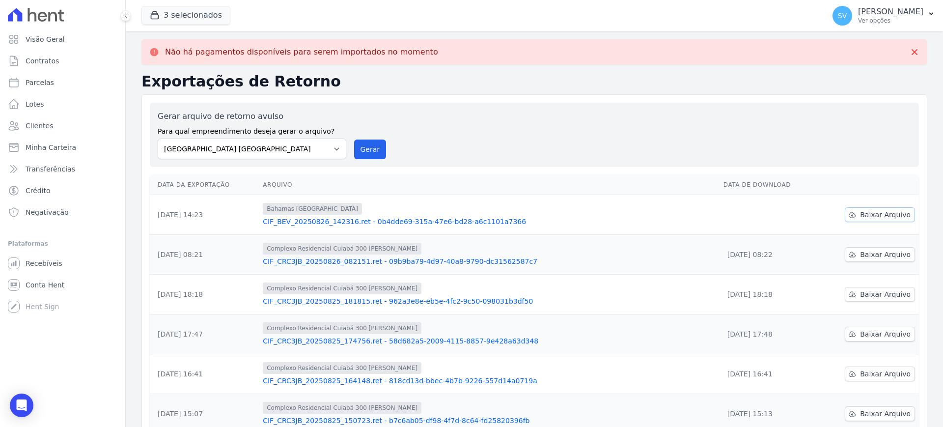
click at [865, 218] on span "Baixar Arquivo" at bounding box center [885, 215] width 51 height 10
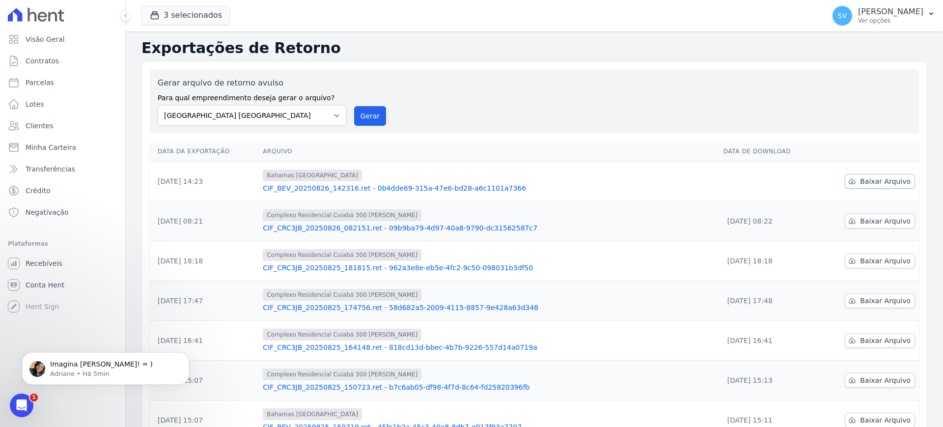
scroll to position [0, 0]
